Goal: Information Seeking & Learning: Learn about a topic

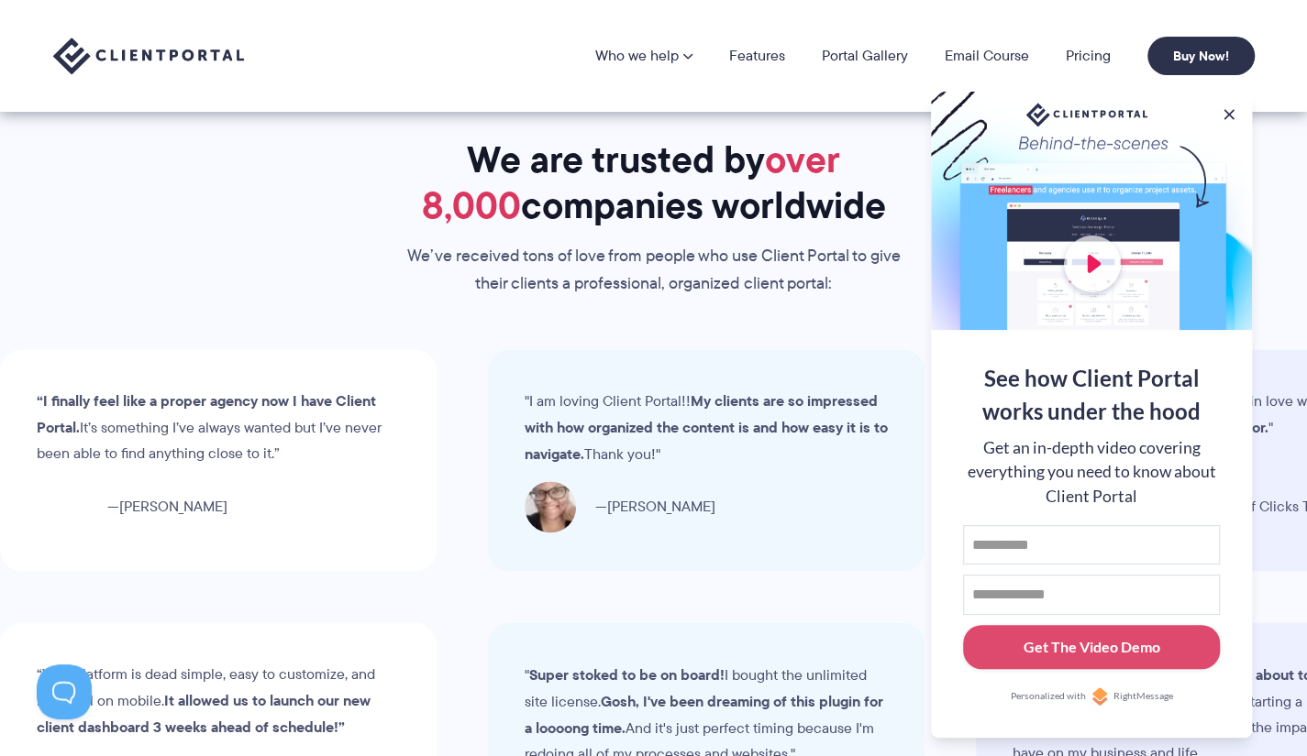
scroll to position [5292, 0]
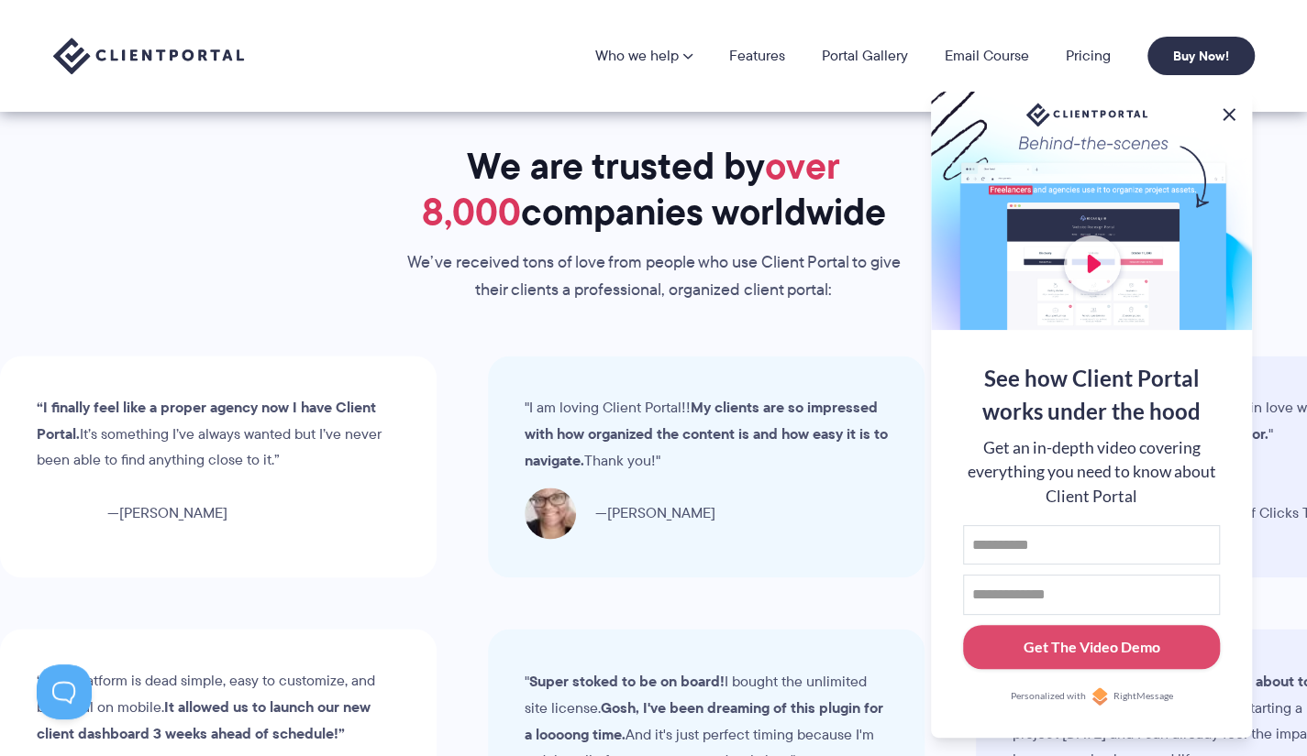
click at [1230, 111] on button at bounding box center [1229, 115] width 22 height 22
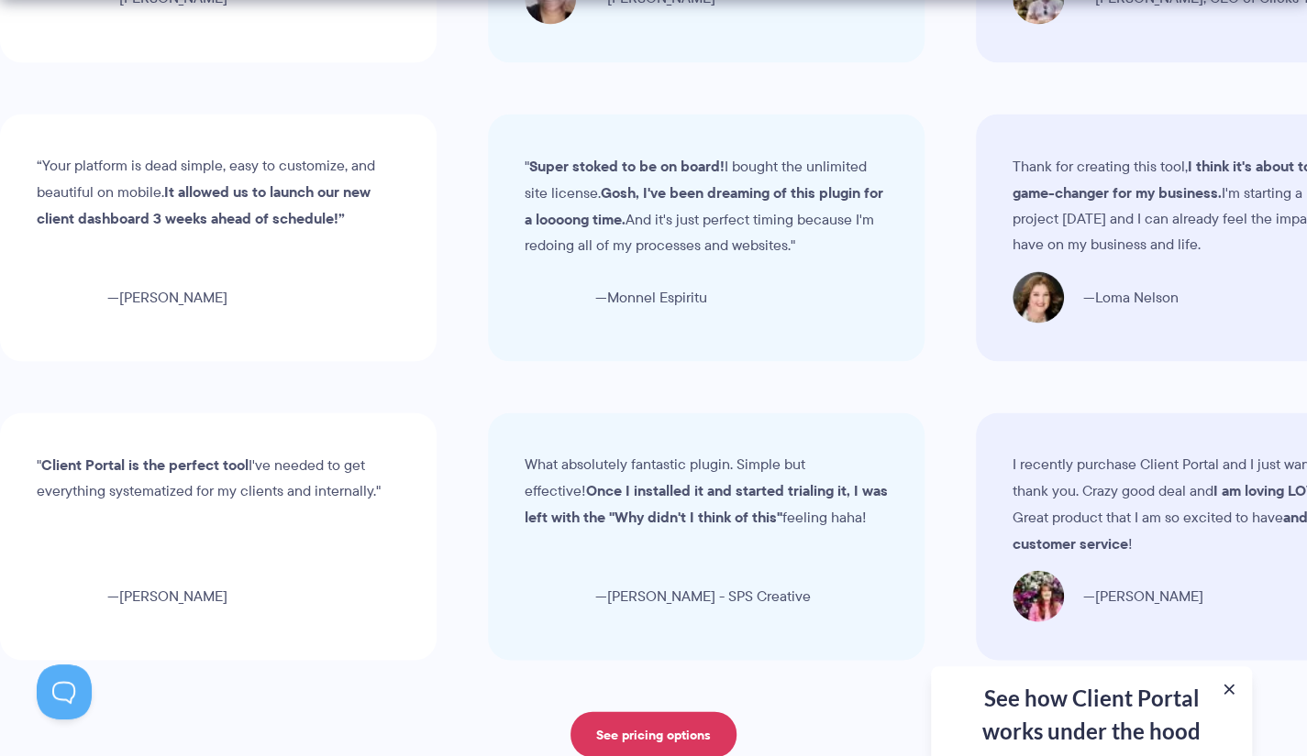
scroll to position [5821, 0]
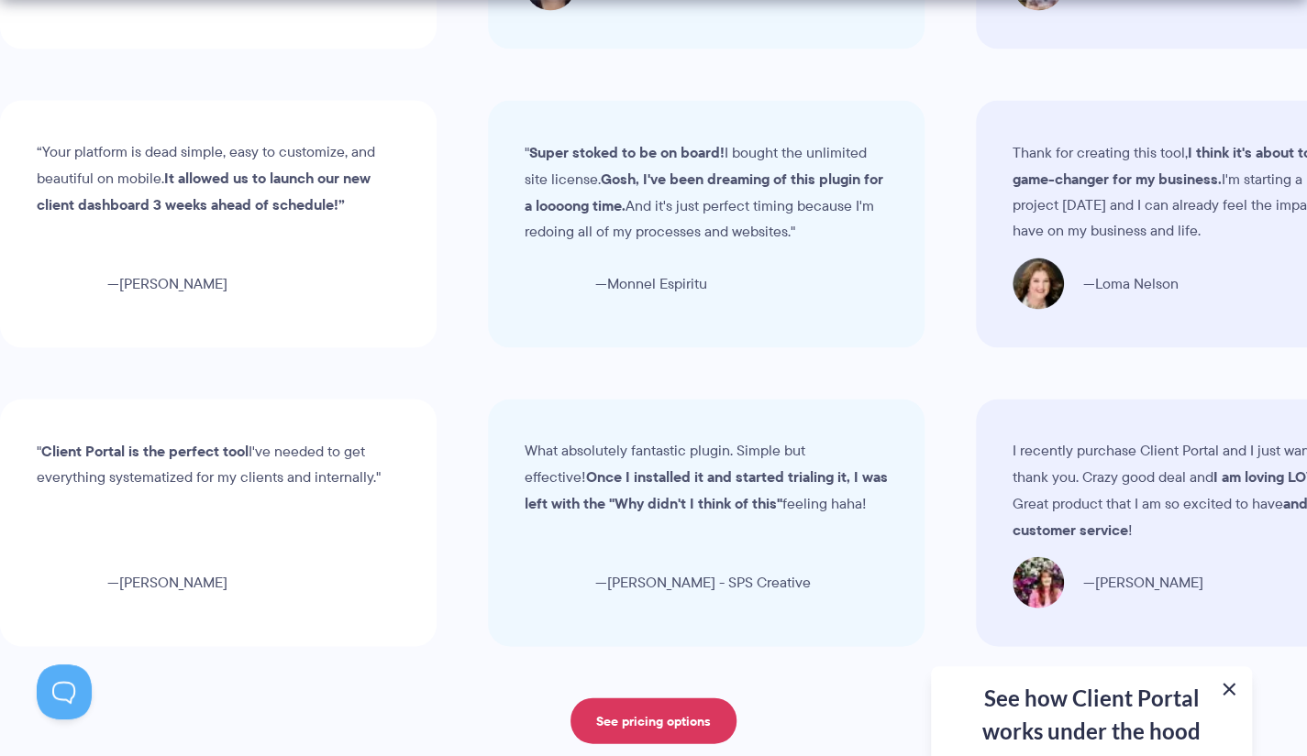
click at [1235, 688] on button at bounding box center [1229, 690] width 22 height 22
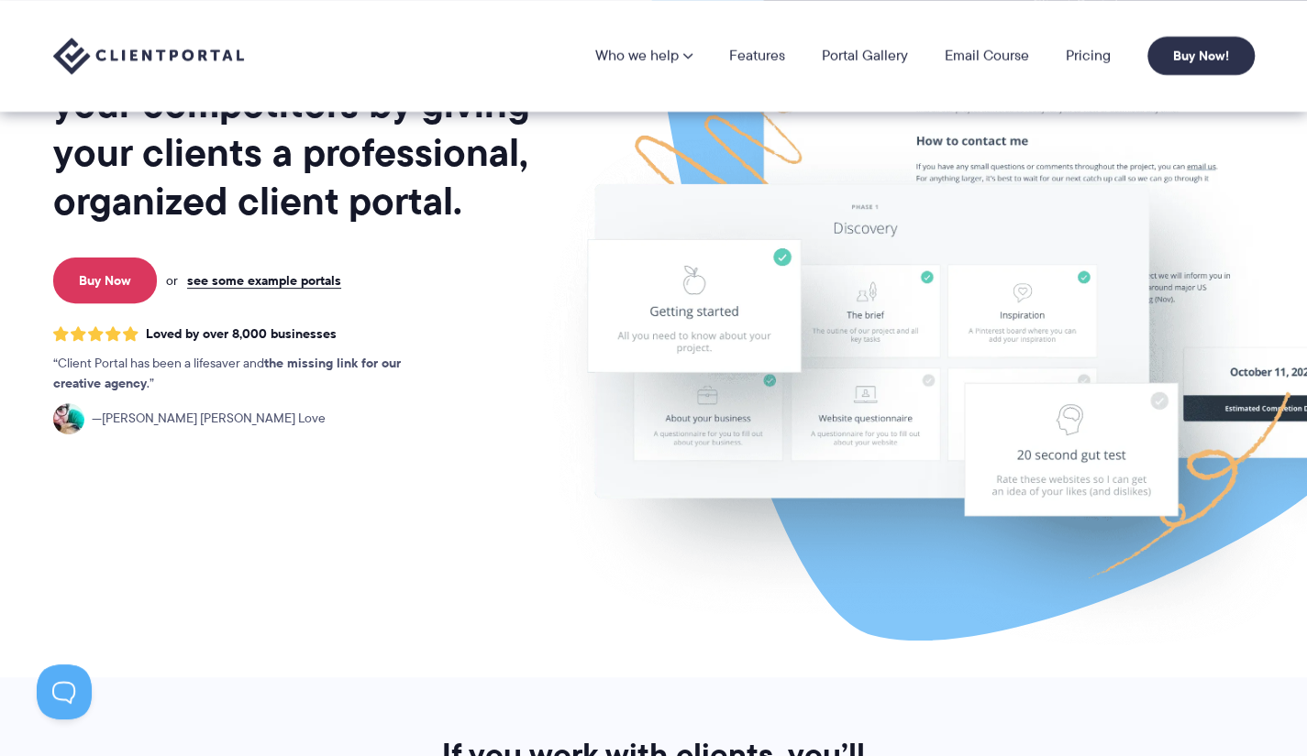
scroll to position [0, 0]
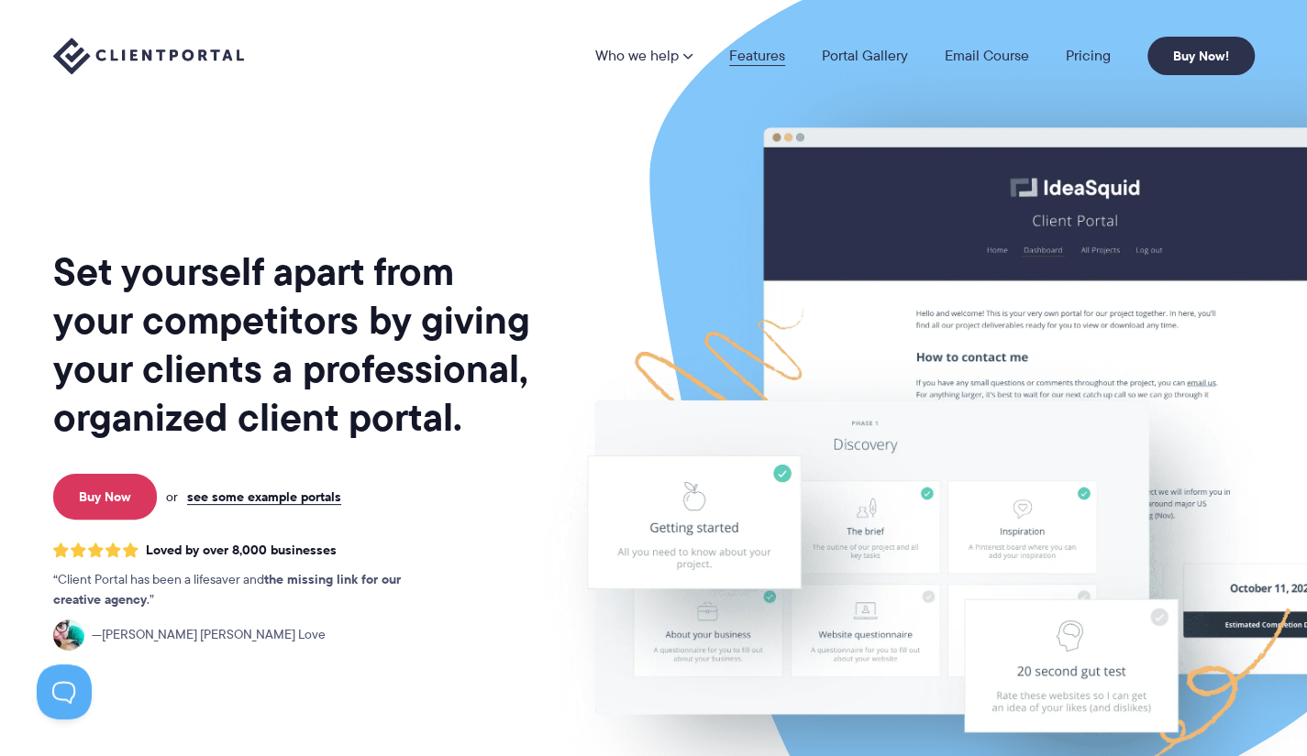
click at [758, 54] on link "Features" at bounding box center [757, 56] width 56 height 15
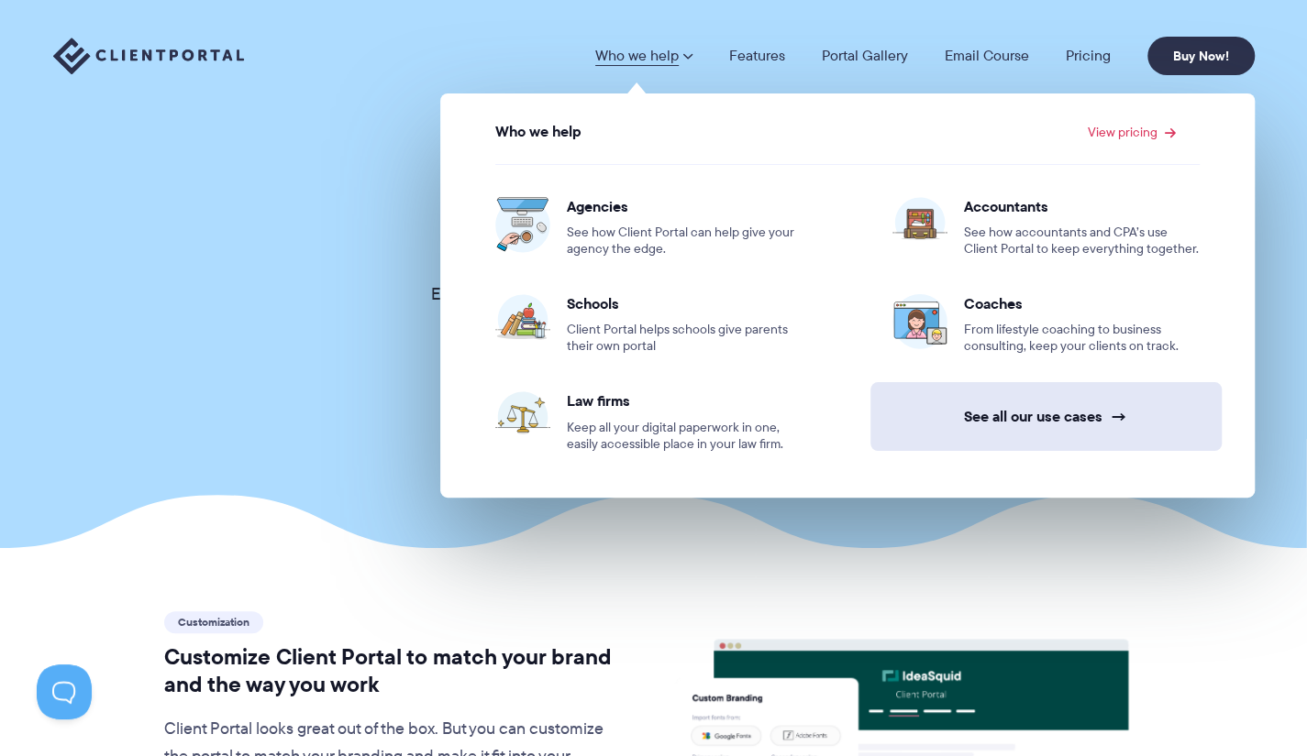
click at [1049, 422] on link "See all our use cases →" at bounding box center [1045, 416] width 351 height 69
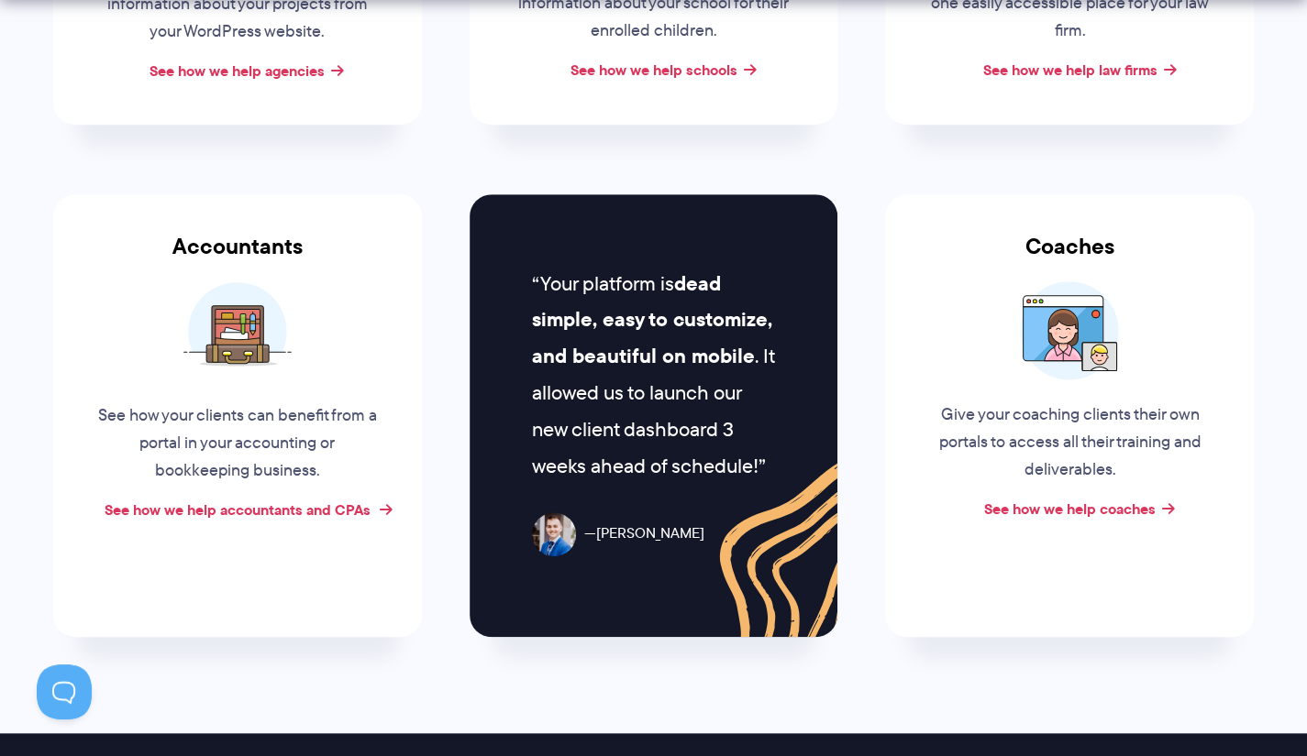
click at [311, 513] on link "See how we help accountants and CPAs" at bounding box center [238, 510] width 266 height 22
